Goal: Task Accomplishment & Management: Use online tool/utility

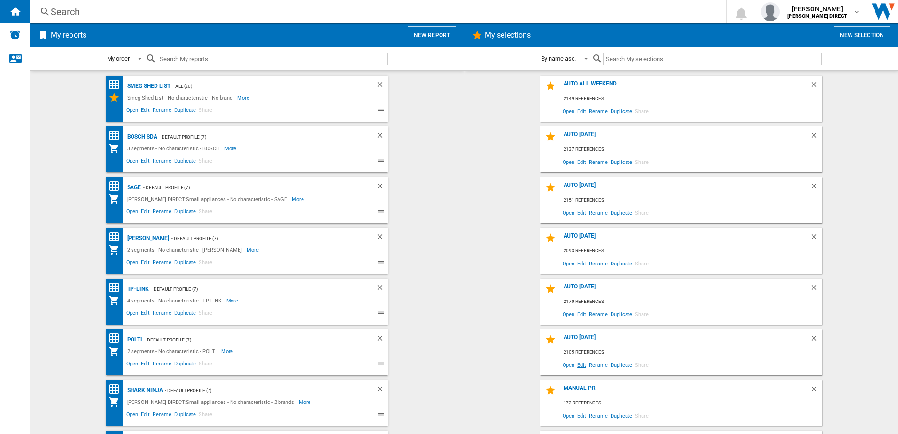
click at [581, 363] on span "Edit" at bounding box center [582, 365] width 12 height 13
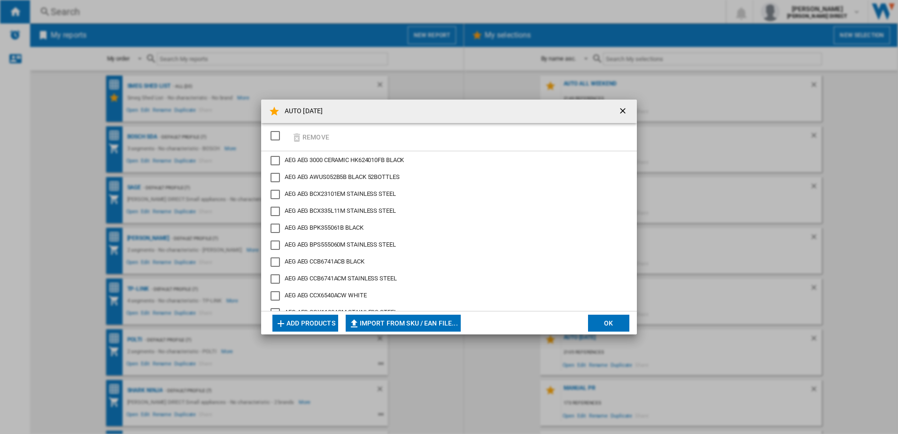
click at [275, 136] on div "SELECTIONS.EDITION_POPUP.SELECT_DESELECT" at bounding box center [275, 135] width 9 height 9
click at [315, 138] on button "Remove" at bounding box center [310, 137] width 44 height 22
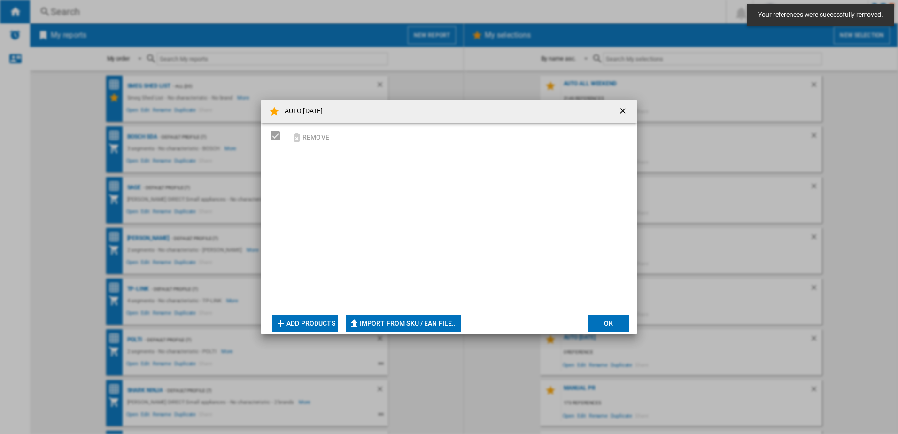
click at [396, 319] on button "Import from SKU / EAN file..." at bounding box center [403, 323] width 115 height 17
type input "**********"
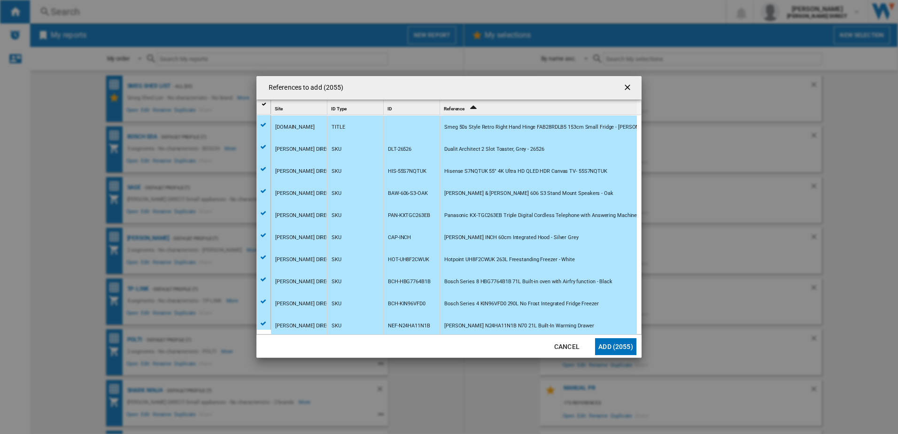
click at [610, 345] on button "Add (2055)" at bounding box center [615, 346] width 41 height 17
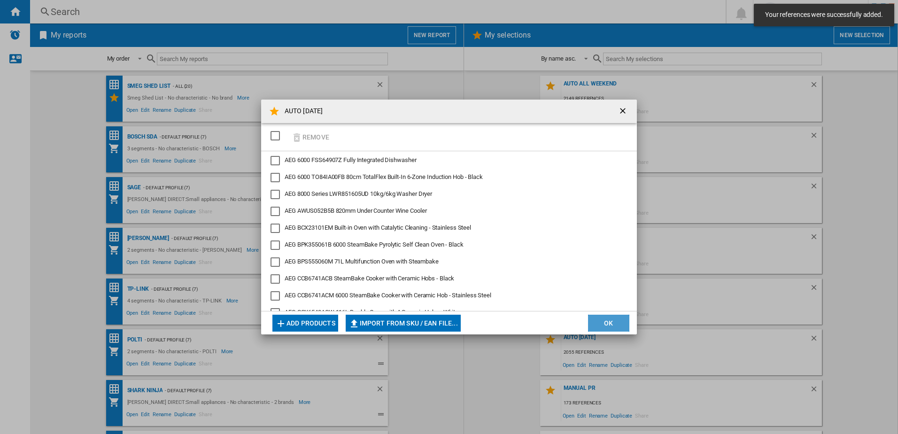
click at [614, 320] on button "OK" at bounding box center [608, 323] width 41 height 17
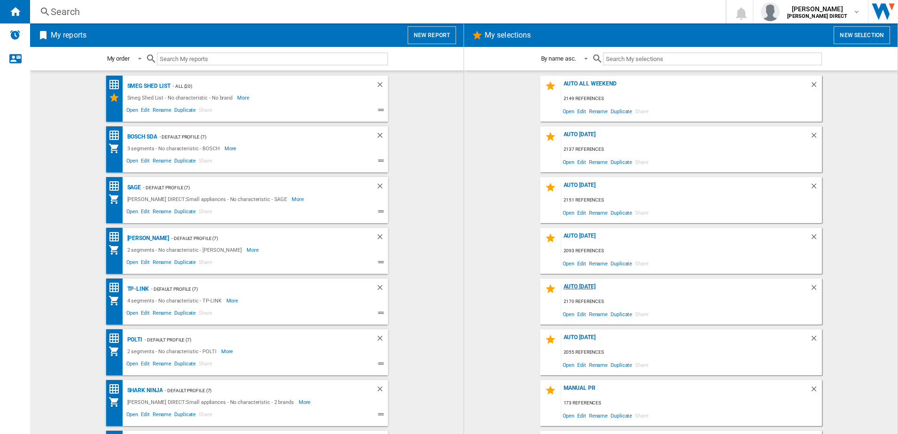
click at [574, 289] on div "AUTO [DATE]" at bounding box center [685, 289] width 249 height 13
click at [586, 337] on div "AUTO [DATE]" at bounding box center [685, 340] width 249 height 13
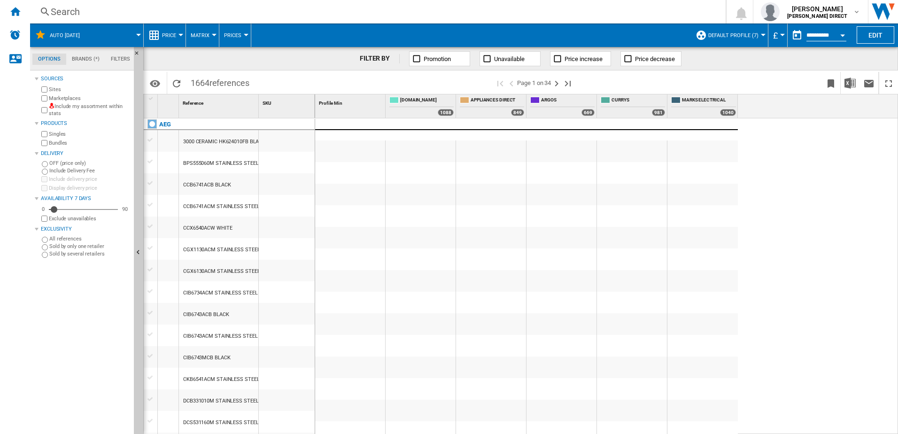
click at [70, 107] on label "Include my assortment within stats" at bounding box center [89, 110] width 81 height 15
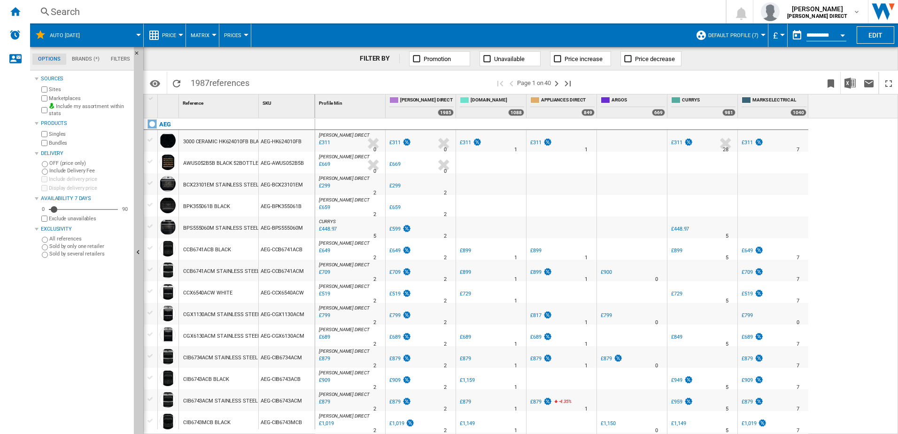
click at [78, 99] on label "Marketplaces" at bounding box center [89, 98] width 81 height 7
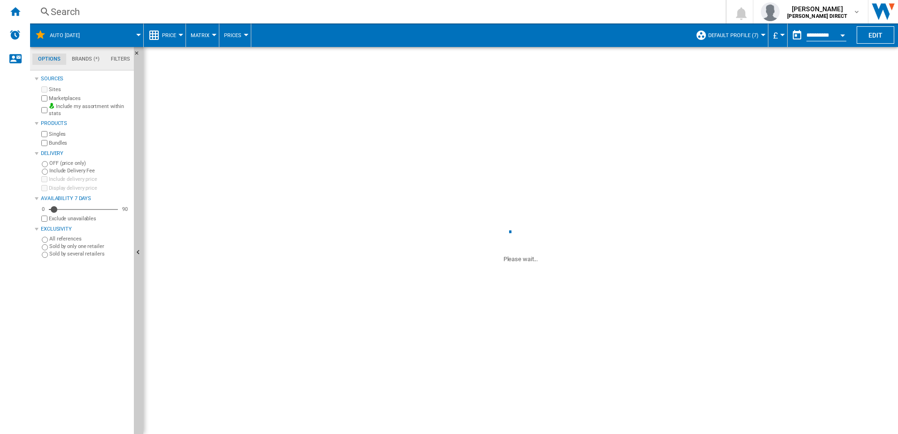
click at [62, 144] on label "Bundles" at bounding box center [89, 143] width 81 height 7
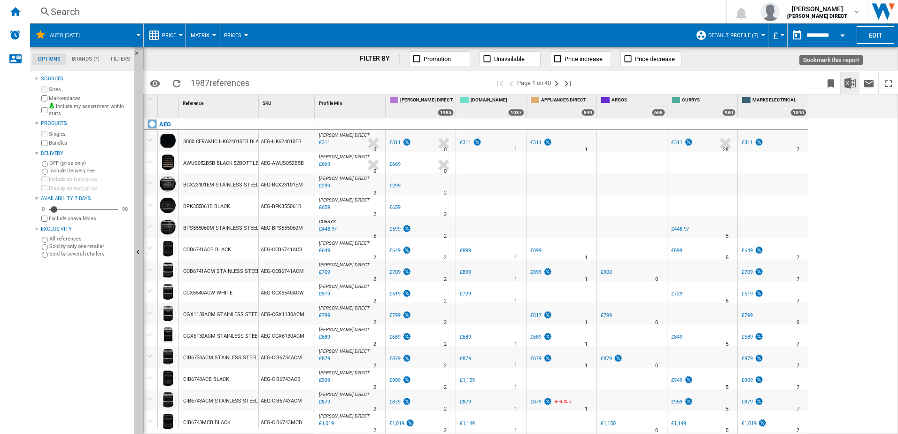
click at [853, 86] on img "Download in Excel" at bounding box center [850, 83] width 11 height 11
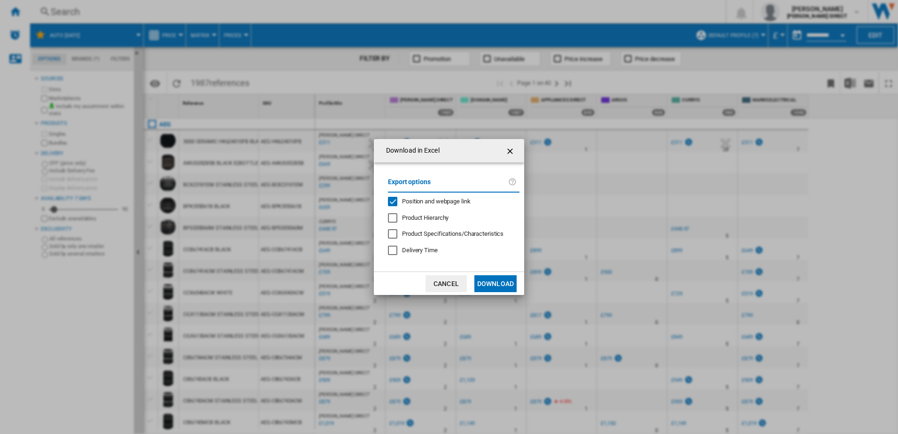
click at [446, 199] on span "Position and webpage link" at bounding box center [436, 201] width 69 height 7
click at [491, 283] on button "Download" at bounding box center [496, 283] width 42 height 17
